Goal: Information Seeking & Learning: Learn about a topic

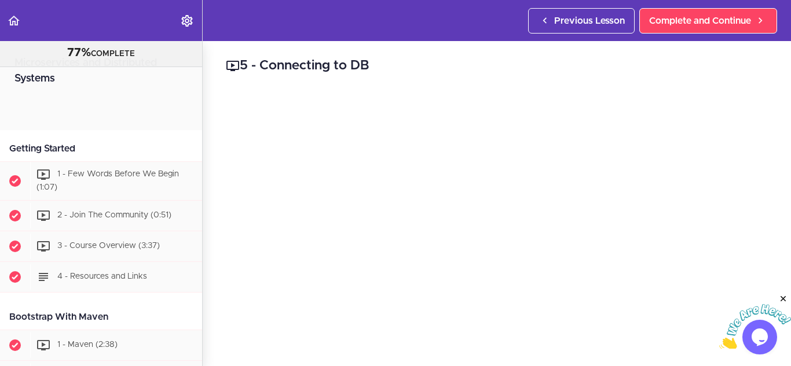
scroll to position [591, 0]
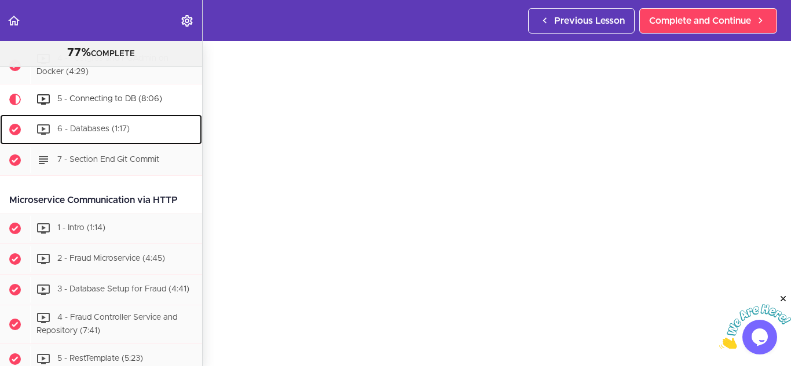
click at [137, 133] on div "6 - Databases (1:17)" at bounding box center [116, 129] width 172 height 25
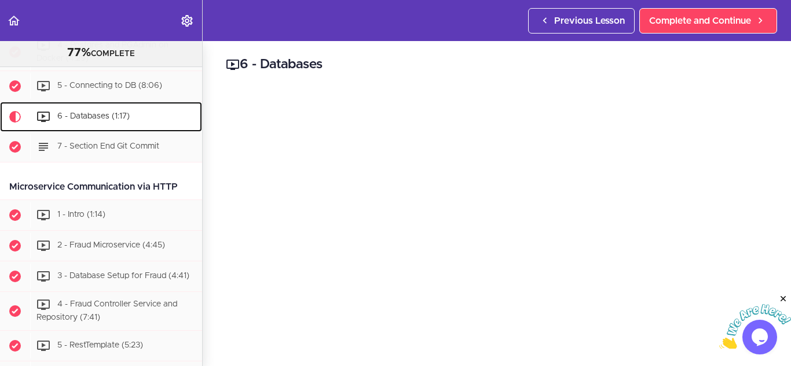
scroll to position [622, 0]
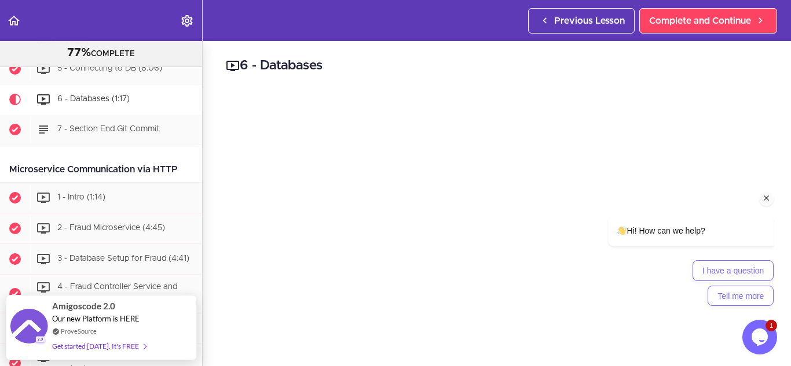
click at [768, 196] on icon "Chat attention grabber" at bounding box center [766, 198] width 10 height 10
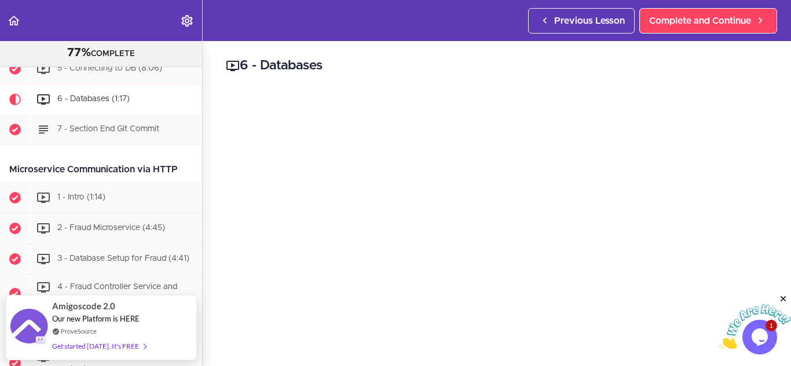
click at [779, 299] on icon "Close" at bounding box center [783, 299] width 10 height 10
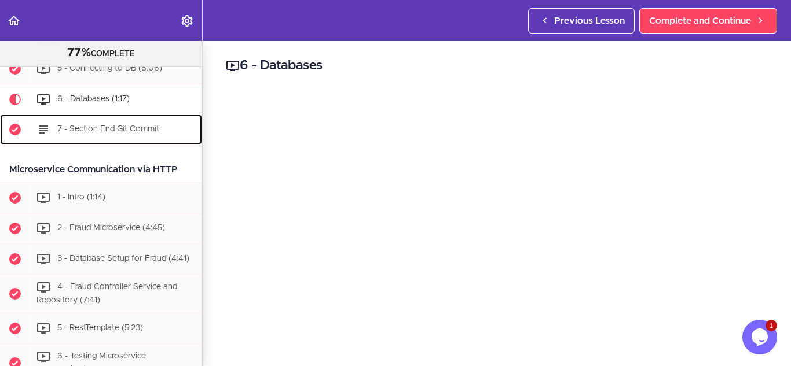
click at [145, 123] on div "7 - Section End Git Commit" at bounding box center [116, 129] width 172 height 25
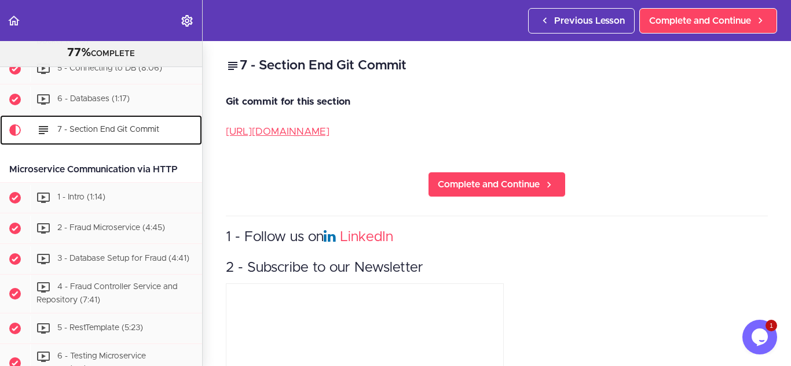
scroll to position [652, 0]
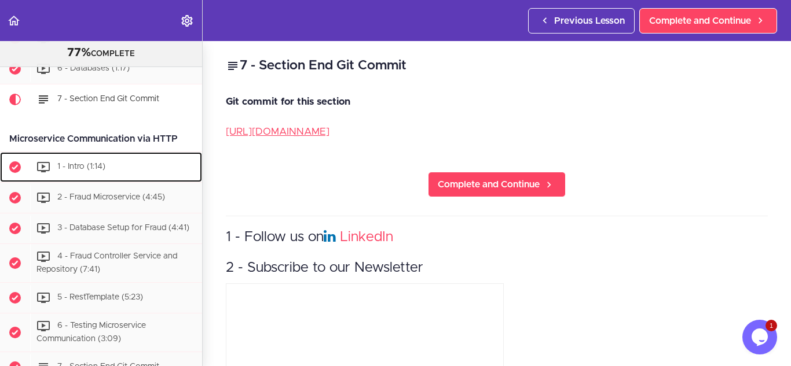
click at [125, 163] on div "1 - Intro (1:14)" at bounding box center [116, 167] width 172 height 25
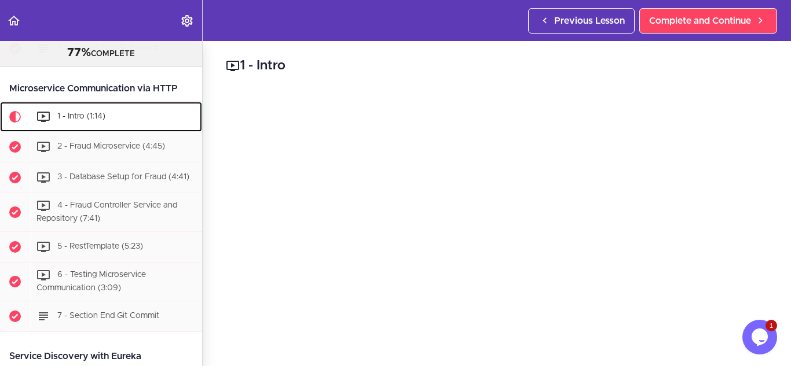
scroll to position [721, 0]
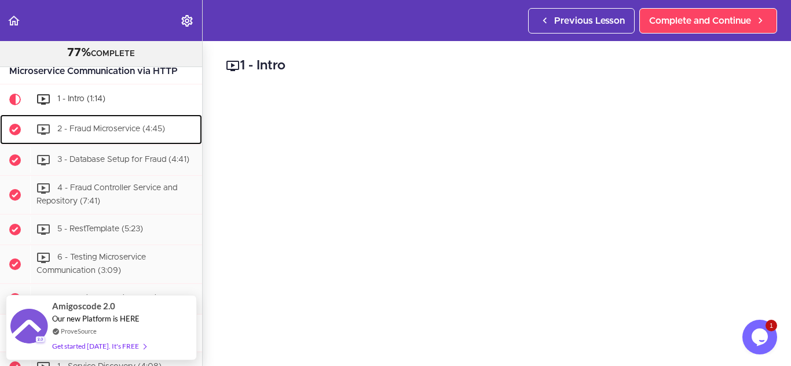
click at [122, 123] on div "2 - Fraud Microservice (4:45)" at bounding box center [116, 129] width 172 height 25
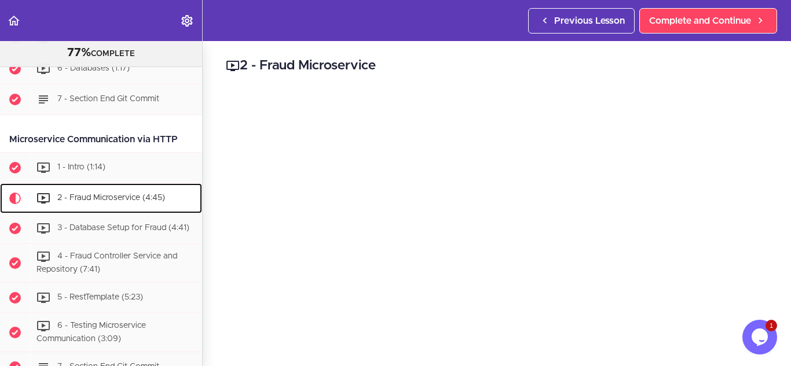
scroll to position [711, 0]
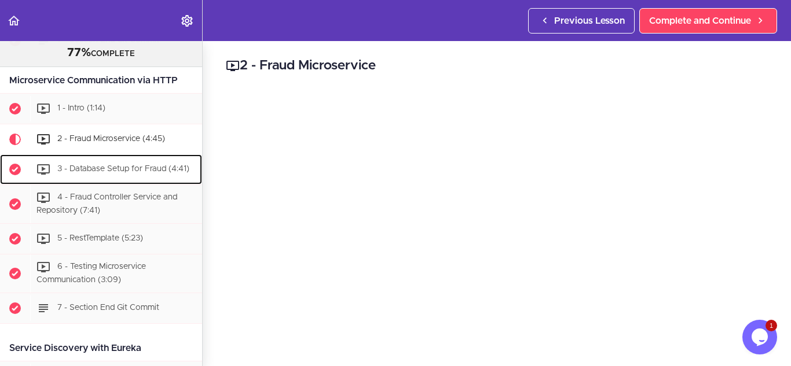
click at [113, 161] on div "3 - Database Setup for Fraud (4:41)" at bounding box center [116, 169] width 172 height 25
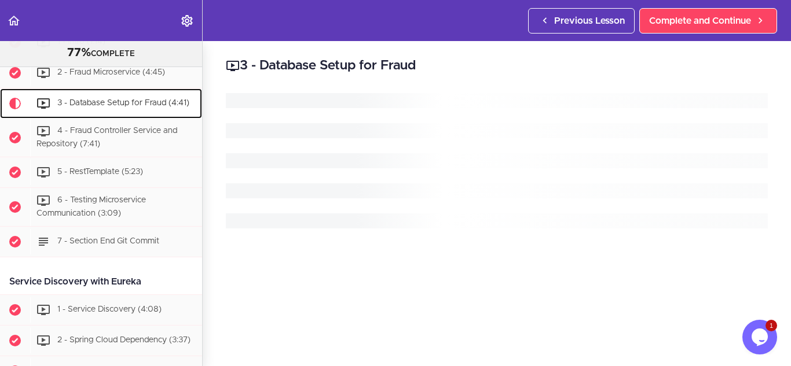
scroll to position [782, 0]
